Goal: Task Accomplishment & Management: Manage account settings

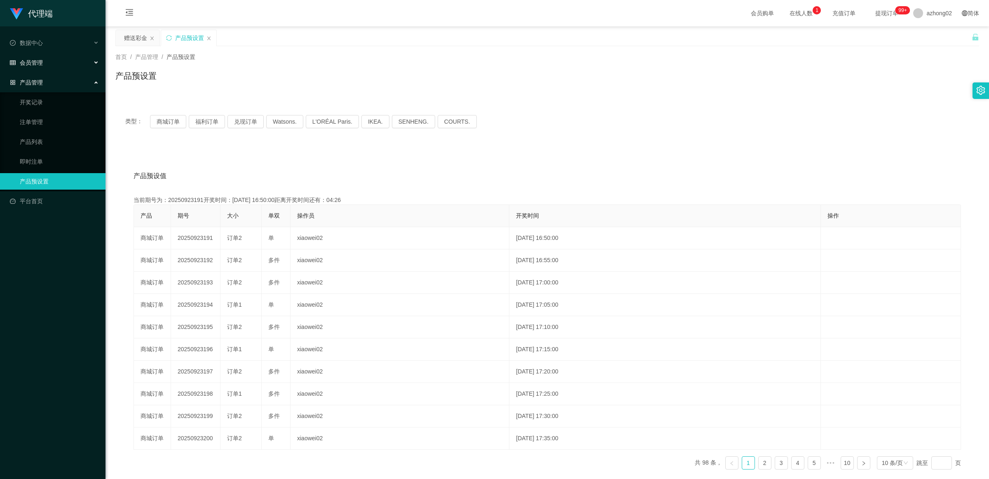
click at [56, 59] on div "会员管理" at bounding box center [52, 62] width 105 height 16
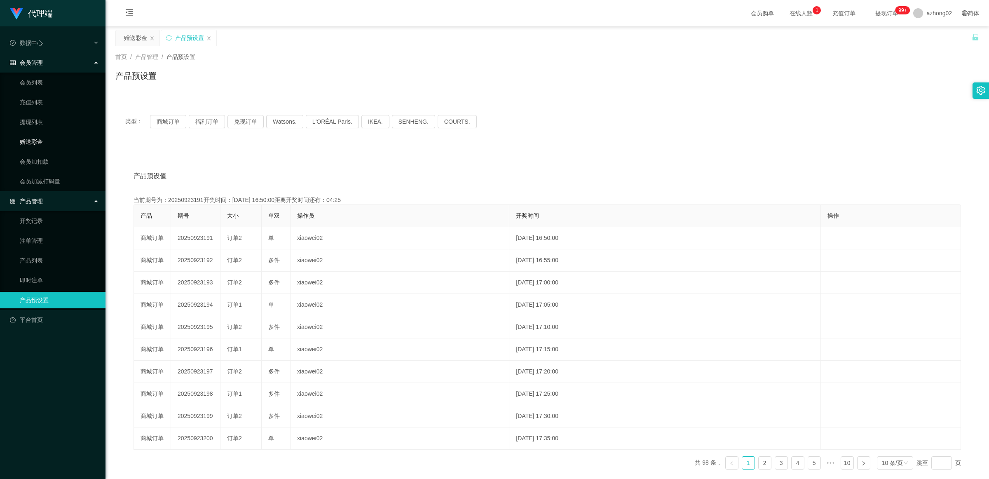
click at [53, 138] on link "赠送彩金" at bounding box center [59, 141] width 79 height 16
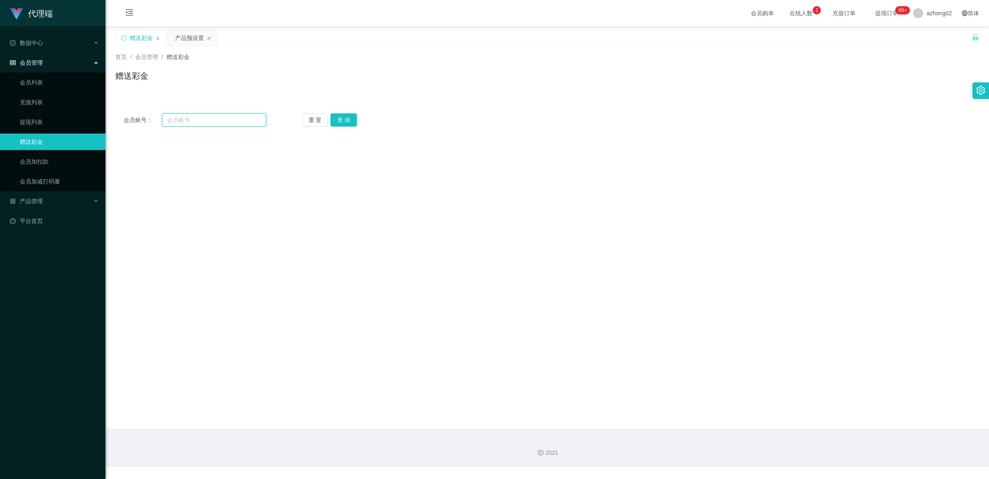
click at [173, 123] on input "text" at bounding box center [214, 119] width 104 height 13
click at [209, 124] on input "text" at bounding box center [214, 119] width 104 height 13
paste input "0166295582"
type input "0166295582"
click at [346, 118] on button "查 询" at bounding box center [343, 119] width 26 height 13
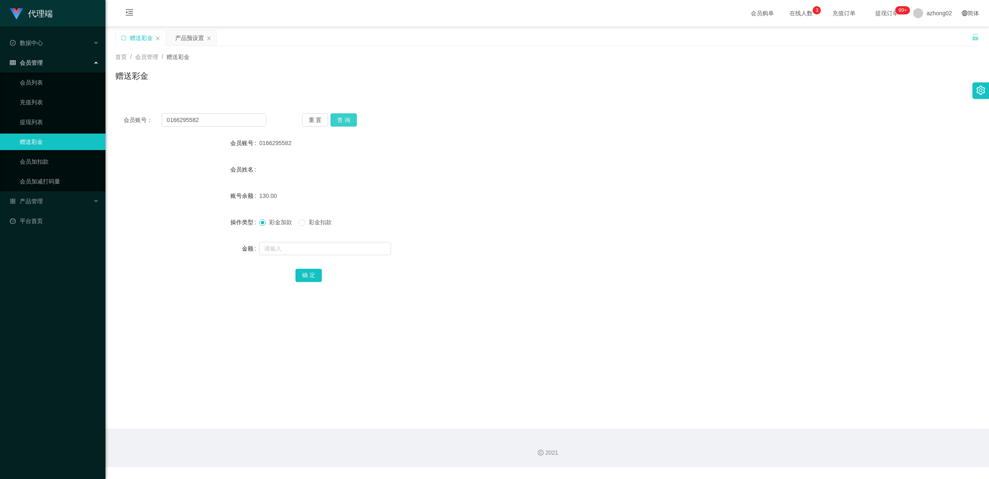
click at [342, 118] on button "查 询" at bounding box center [343, 119] width 26 height 13
click at [38, 118] on link "提现列表" at bounding box center [59, 122] width 79 height 16
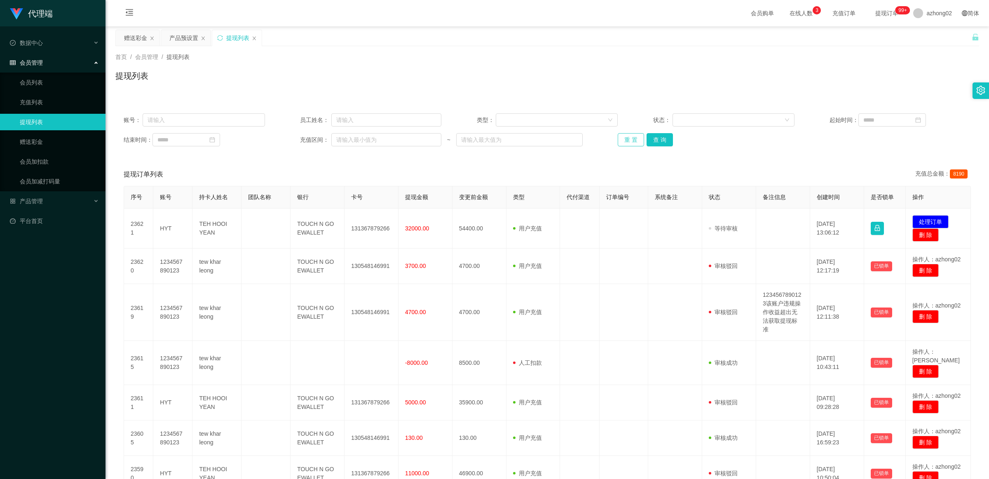
click at [635, 139] on button "重 置" at bounding box center [631, 139] width 26 height 13
click at [658, 135] on button "查 询" at bounding box center [659, 139] width 26 height 13
drag, startPoint x: 178, startPoint y: 116, endPoint x: 186, endPoint y: 118, distance: 8.0
click at [179, 117] on input "text" at bounding box center [204, 119] width 122 height 13
paste input "亲，您后续可以在 Telegram 上面的【YouTube任务发布总群】获取最新任务，订阅好任务截图给我领取奖励 由于您刚加入还看不到群内信息，您订阅 [UR…"
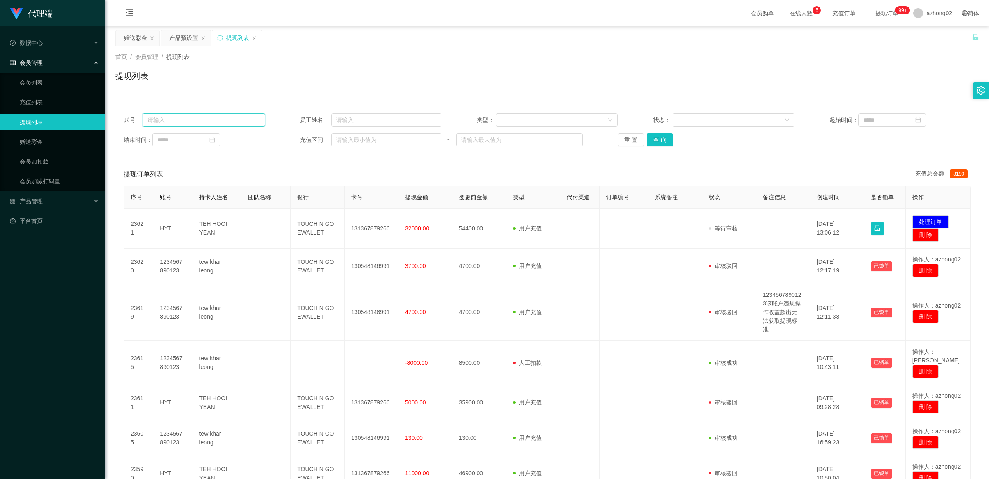
type input "亲，您后续可以在 Telegram 上面的【YouTube任务发布总群】获取最新任务，订阅好任务截图给我领取奖励 由于您刚加入还看不到群内信息，您订阅 [UR…"
click at [260, 121] on input "text" at bounding box center [204, 119] width 122 height 13
paste input "0166295582"
type input "0166295582"
click at [658, 144] on button "查 询" at bounding box center [659, 139] width 26 height 13
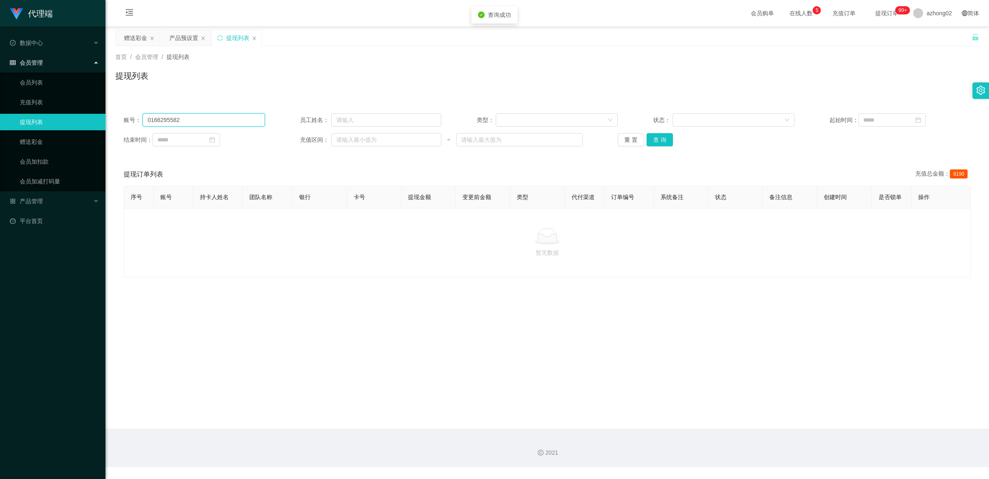
click at [199, 124] on input "0166295582" at bounding box center [204, 119] width 122 height 13
click at [283, 316] on main "关闭左侧 关闭右侧 关闭其它 刷新页面 赠送彩金 产品预设置 提现列表 首页 / 会员管理 / 提现列表 / 提现列表 账号： 员工姓名： 类型： 状态： 起…" at bounding box center [546, 227] width 883 height 402
click at [621, 138] on button "重 置" at bounding box center [631, 139] width 26 height 13
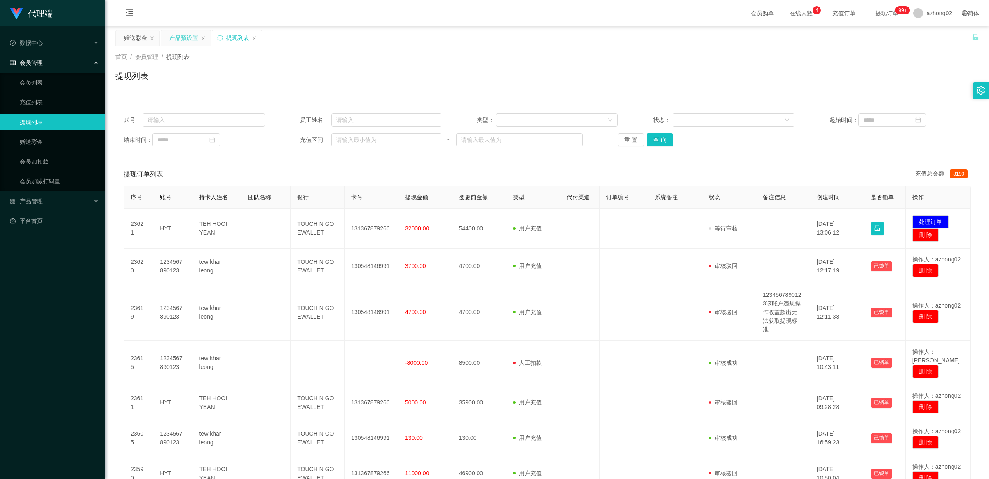
click at [166, 33] on div "产品预设置" at bounding box center [185, 38] width 49 height 16
click at [67, 136] on link "赠送彩金" at bounding box center [59, 141] width 79 height 16
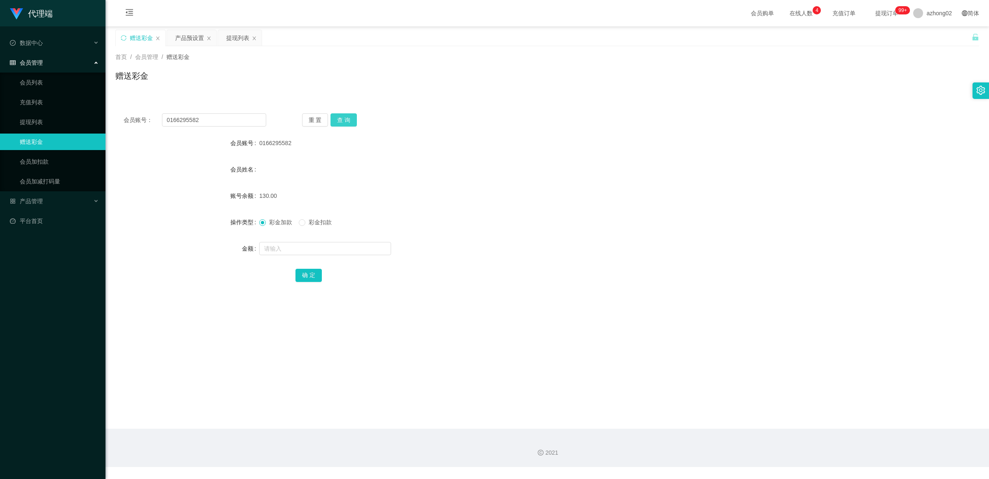
click at [343, 118] on button "查 询" at bounding box center [343, 119] width 26 height 13
click at [63, 126] on link "提现列表" at bounding box center [59, 122] width 79 height 16
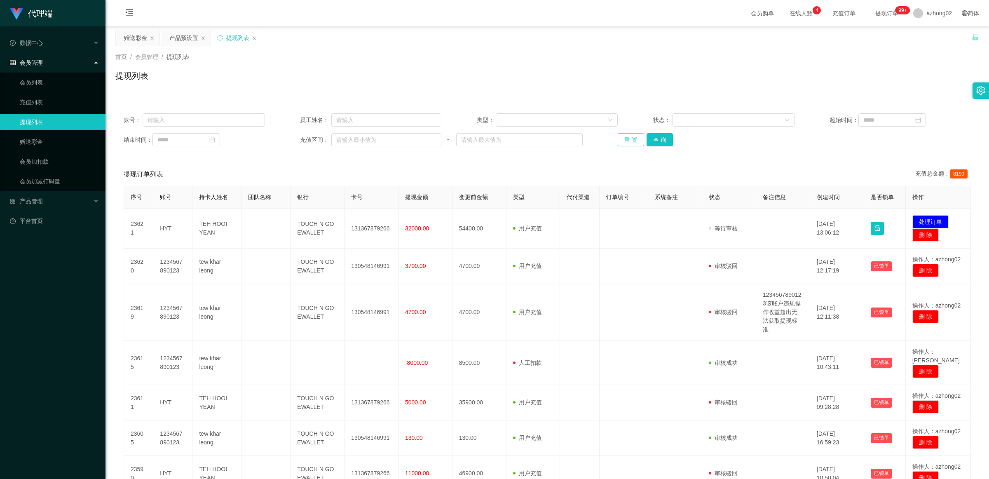
click at [630, 140] on button "重 置" at bounding box center [631, 139] width 26 height 13
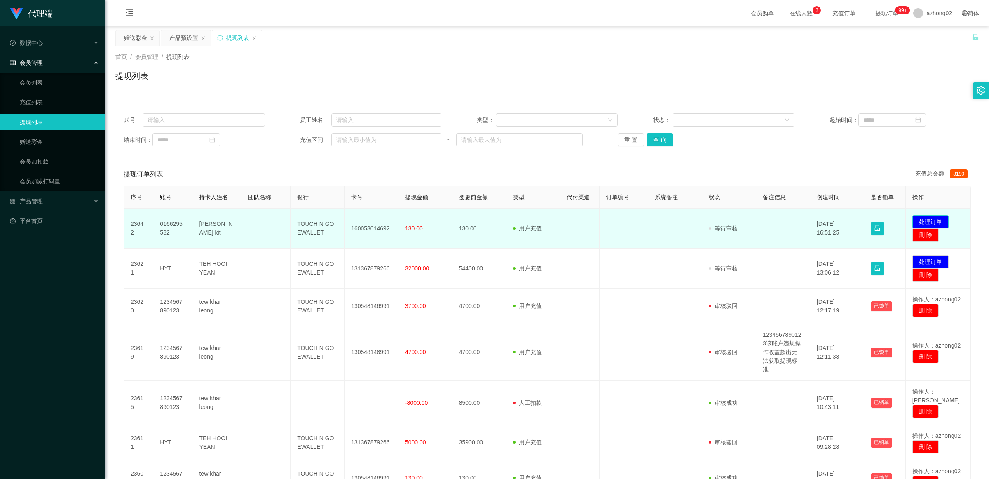
click at [932, 219] on button "处理订单" at bounding box center [930, 221] width 36 height 13
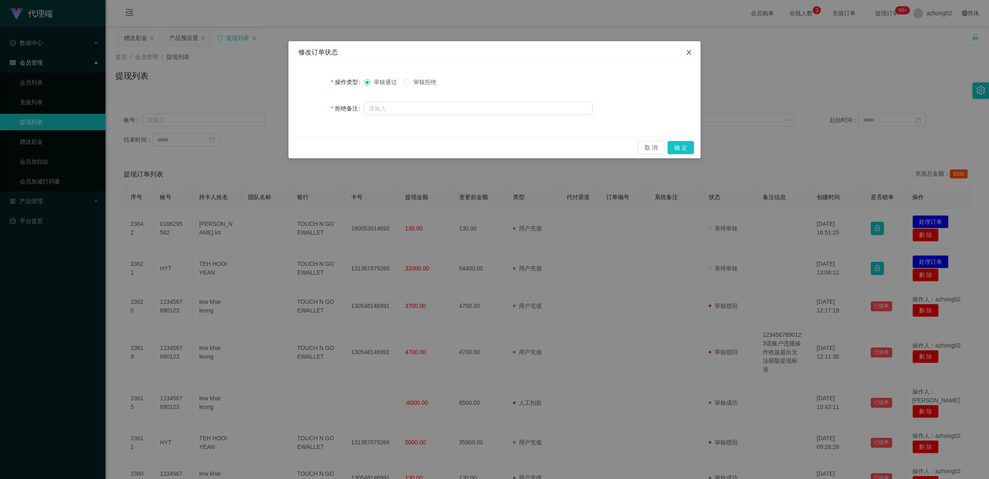
click at [687, 52] on icon "图标: close" at bounding box center [689, 52] width 7 height 7
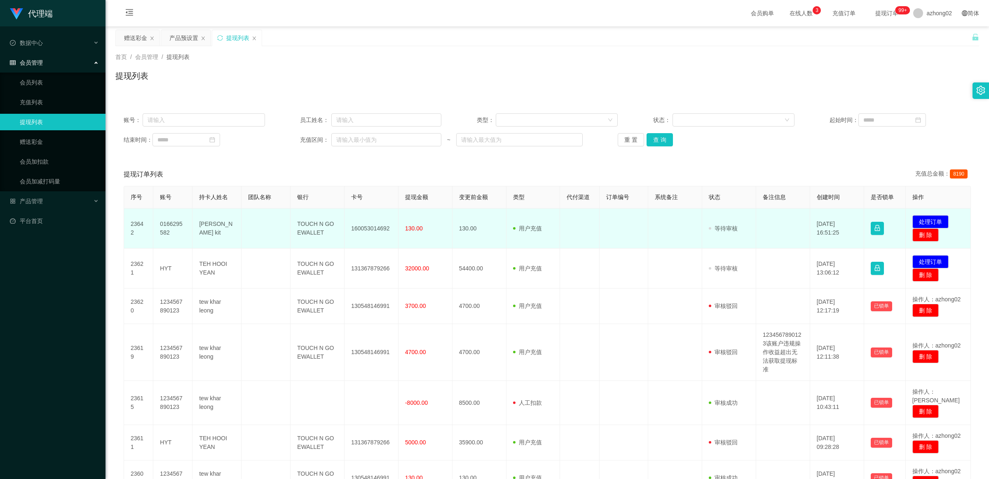
click at [324, 225] on td "TOUCH N GO EWALLET" at bounding box center [317, 228] width 54 height 40
drag, startPoint x: 295, startPoint y: 223, endPoint x: 320, endPoint y: 233, distance: 26.1
click at [320, 233] on td "TOUCH N GO EWALLET" at bounding box center [317, 228] width 54 height 40
copy td "TOUCH N GO EWALLET"
click at [344, 223] on td "160053014692" at bounding box center [371, 228] width 54 height 40
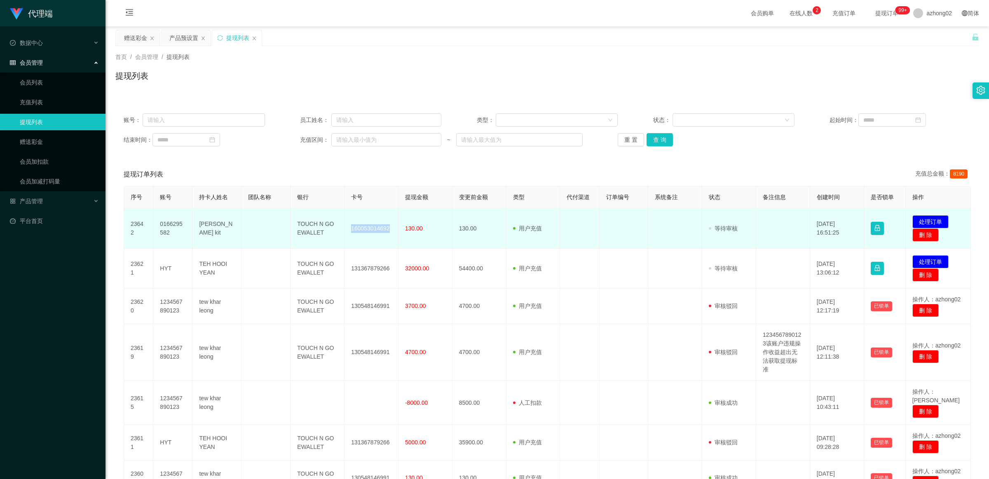
drag, startPoint x: 350, startPoint y: 229, endPoint x: 386, endPoint y: 227, distance: 35.9
click at [386, 227] on td "160053014692" at bounding box center [371, 228] width 54 height 40
copy td "160053014692"
click at [351, 229] on td "160053014692" at bounding box center [371, 228] width 54 height 40
drag, startPoint x: 195, startPoint y: 222, endPoint x: 217, endPoint y: 237, distance: 26.6
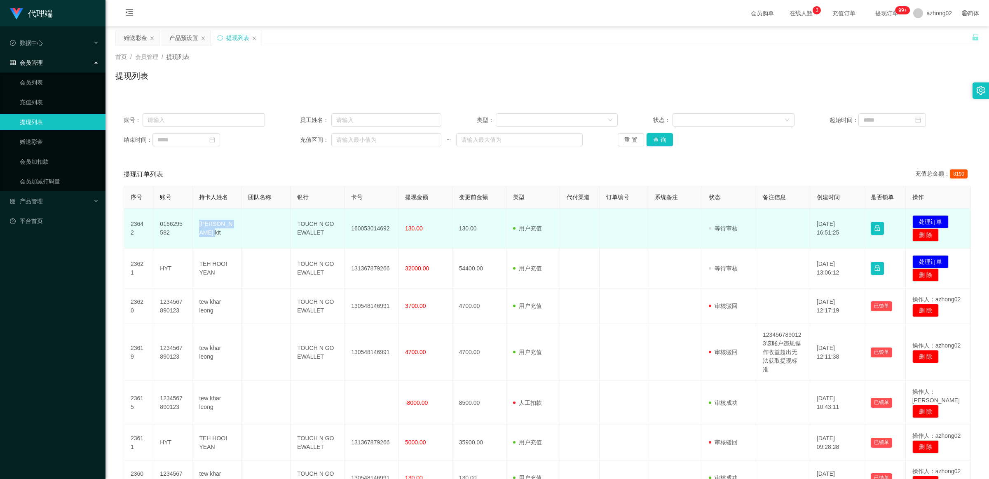
click at [217, 237] on td "[PERSON_NAME] kit" at bounding box center [216, 228] width 49 height 40
copy td "[PERSON_NAME] kit"
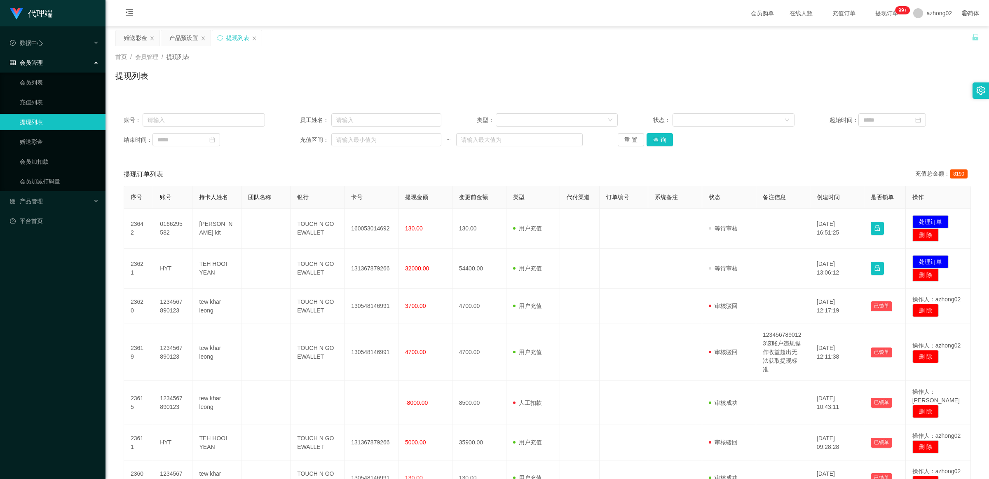
click at [238, 166] on div "提现订单列表 充值总金额： 8190" at bounding box center [547, 174] width 847 height 23
click at [631, 139] on button "重 置" at bounding box center [631, 139] width 26 height 13
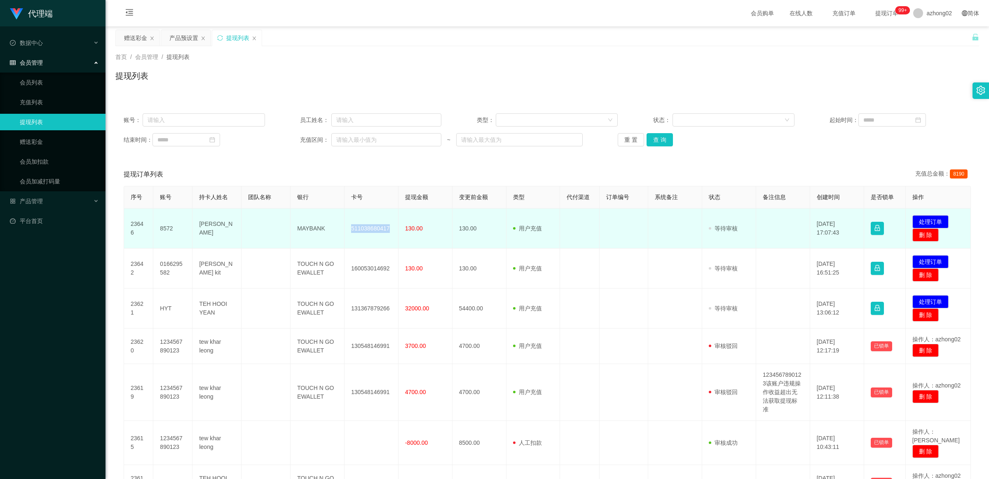
drag, startPoint x: 349, startPoint y: 227, endPoint x: 390, endPoint y: 227, distance: 40.8
click at [390, 227] on td "511038680417" at bounding box center [371, 228] width 54 height 40
copy td "511038680417"
click at [311, 217] on td "MAYBANK" at bounding box center [317, 228] width 54 height 40
drag, startPoint x: 295, startPoint y: 227, endPoint x: 327, endPoint y: 235, distance: 32.3
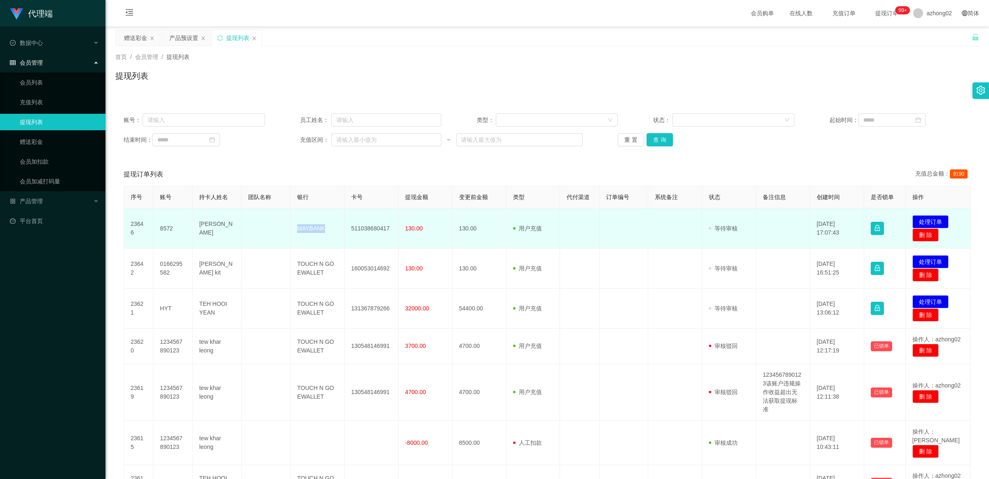
click at [321, 227] on td "MAYBANK" at bounding box center [317, 228] width 54 height 40
copy td "MAYBANK"
click at [353, 236] on td "511038680417" at bounding box center [371, 228] width 54 height 40
drag, startPoint x: 350, startPoint y: 227, endPoint x: 388, endPoint y: 227, distance: 37.9
click at [388, 227] on td "511038680417" at bounding box center [371, 228] width 54 height 40
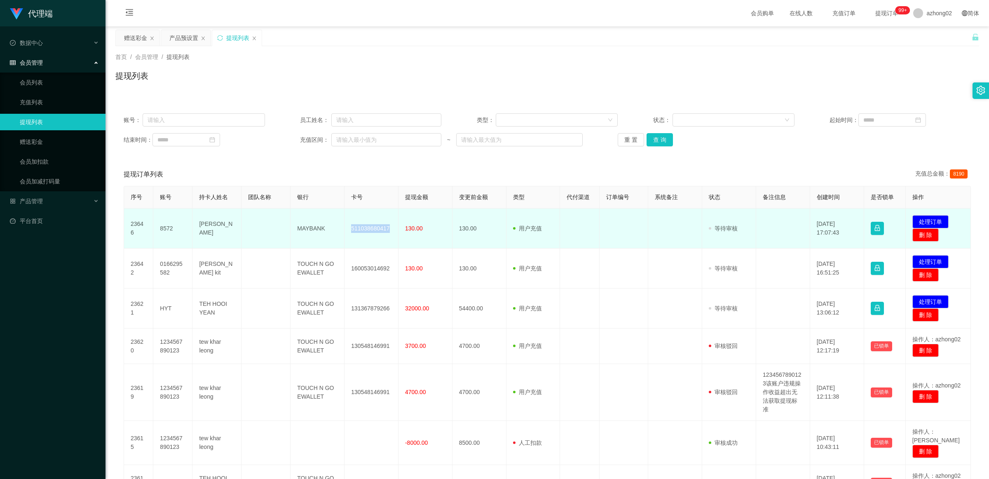
copy td "511038680417"
drag, startPoint x: 583, startPoint y: 240, endPoint x: 580, endPoint y: 248, distance: 8.5
click at [583, 240] on td at bounding box center [579, 228] width 39 height 40
